Goal: Information Seeking & Learning: Learn about a topic

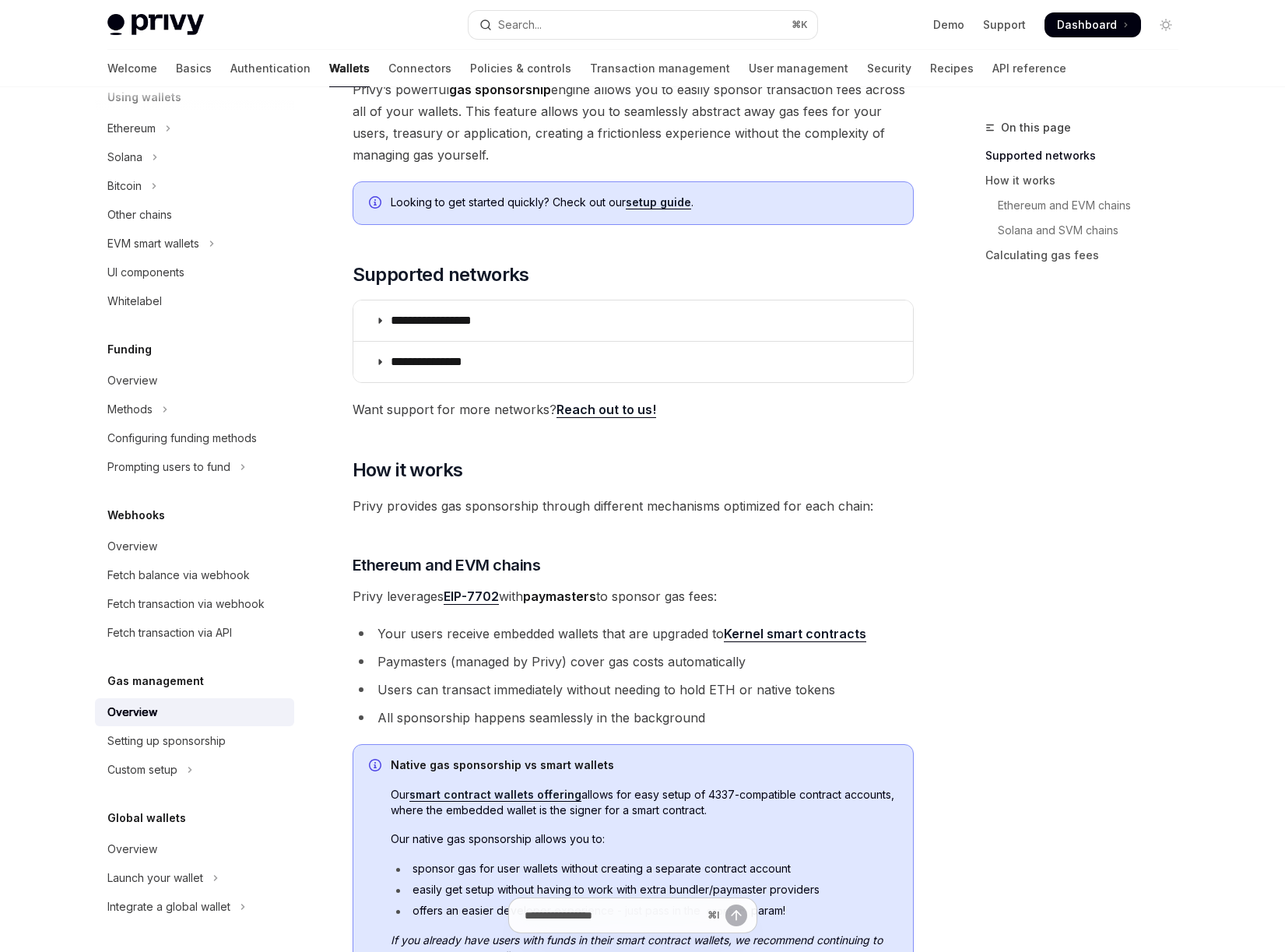
scroll to position [423, 0]
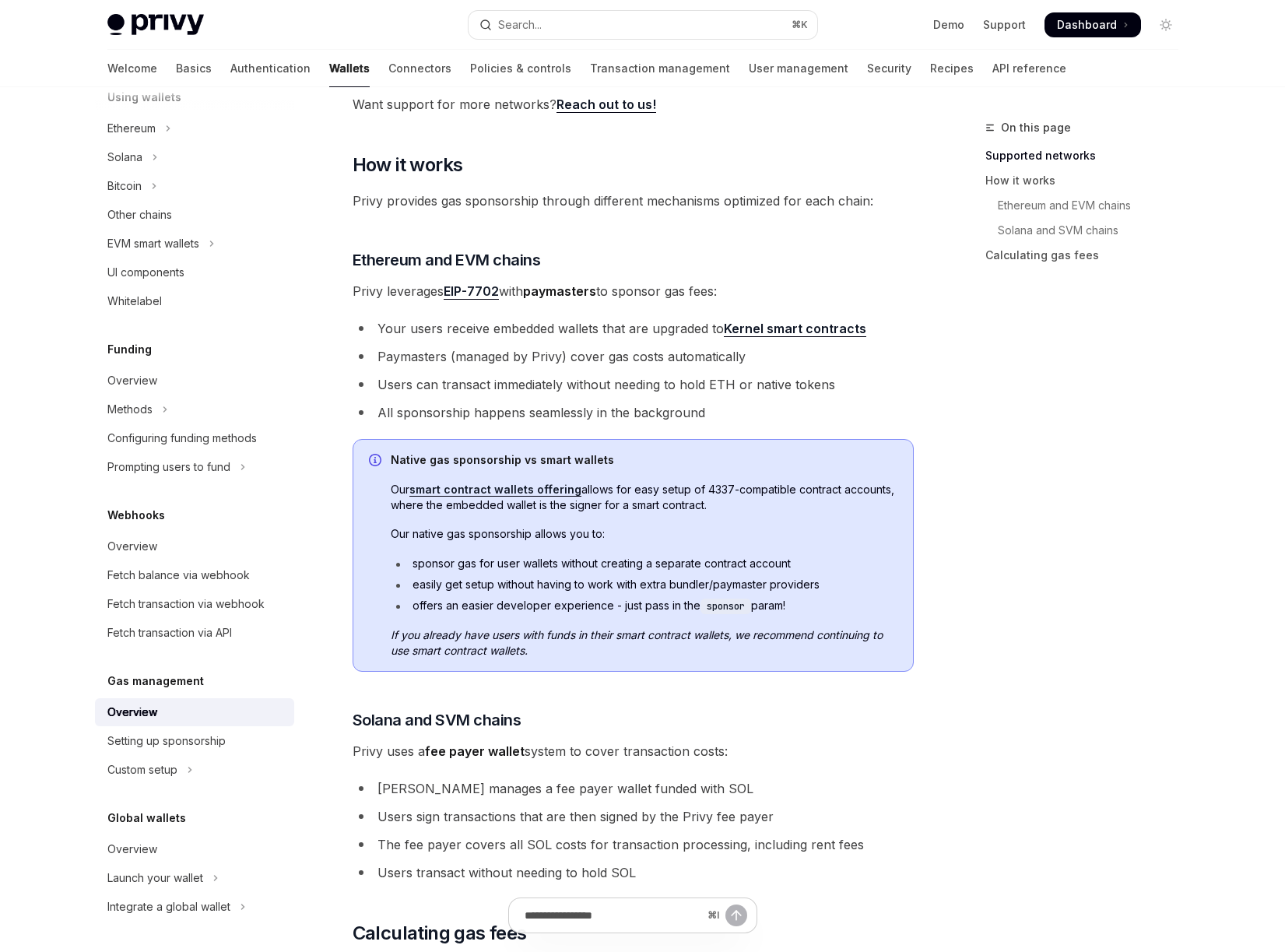
click at [528, 493] on link "smart contract wallets offering" at bounding box center [495, 490] width 172 height 14
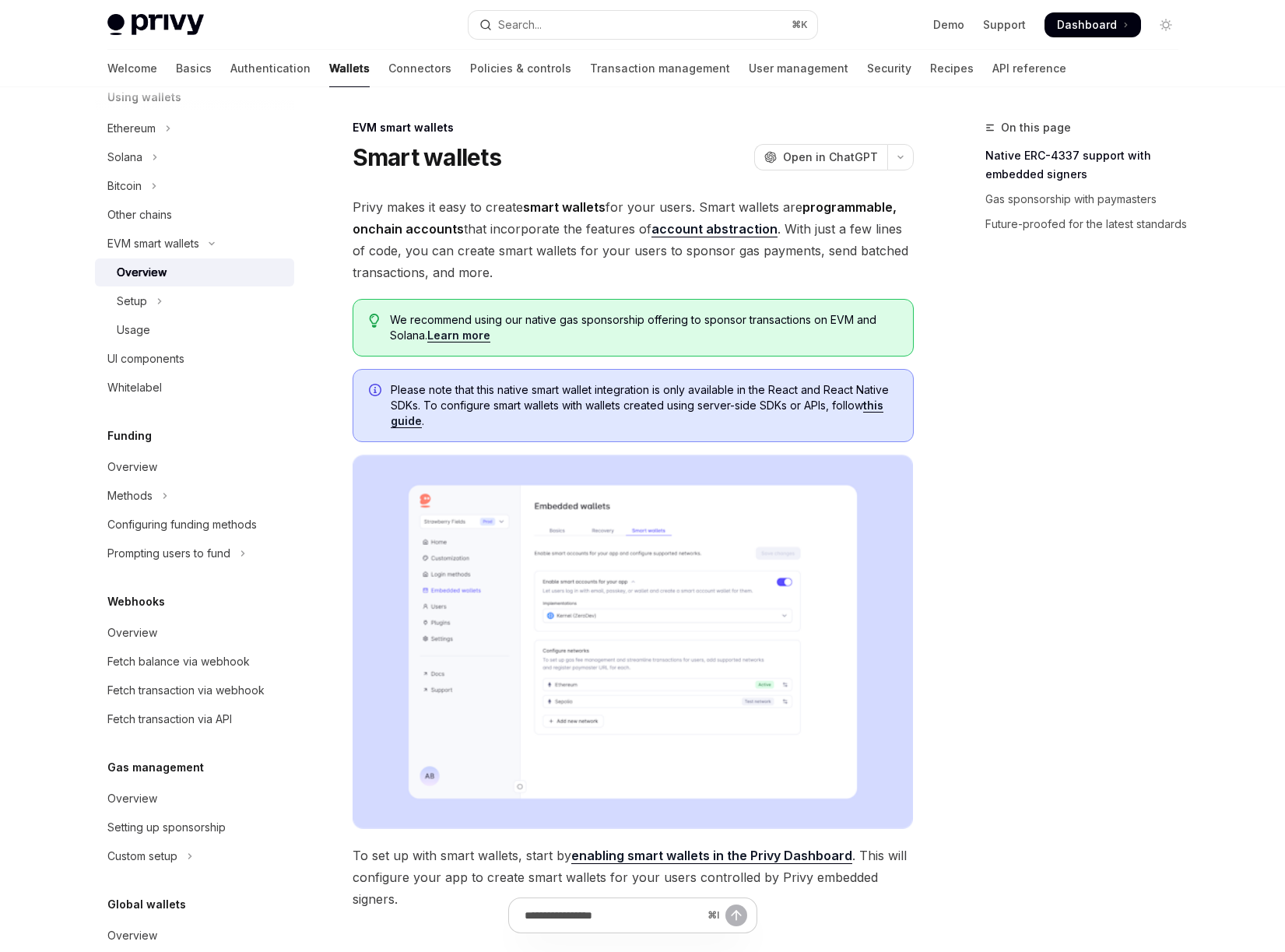
click at [199, 23] on img at bounding box center [155, 25] width 96 height 22
type textarea "*"
